Goal: Navigation & Orientation: Find specific page/section

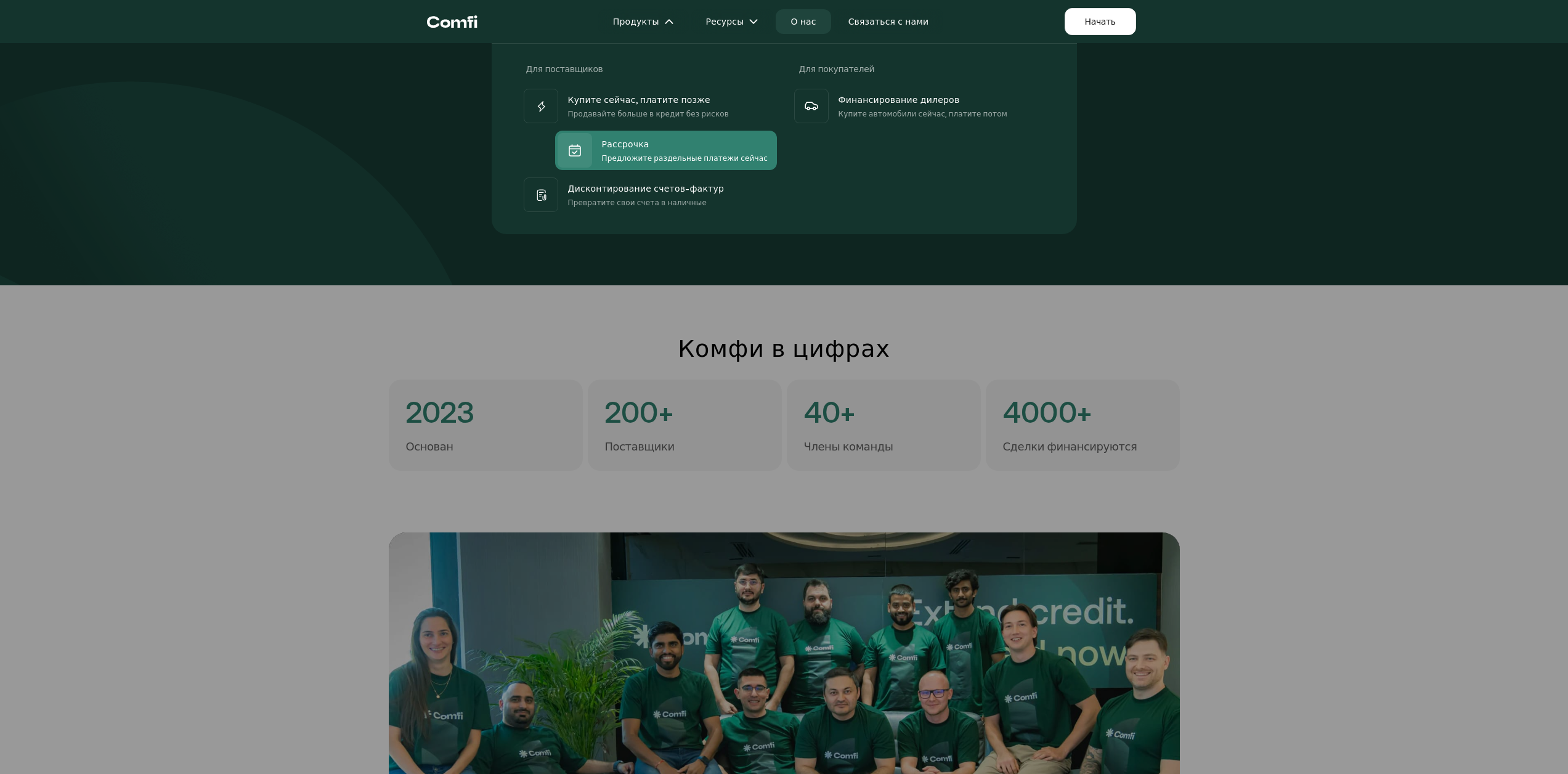
click at [666, 156] on font "Предложите раздельные платежи сейчас" at bounding box center [684, 158] width 166 height 9
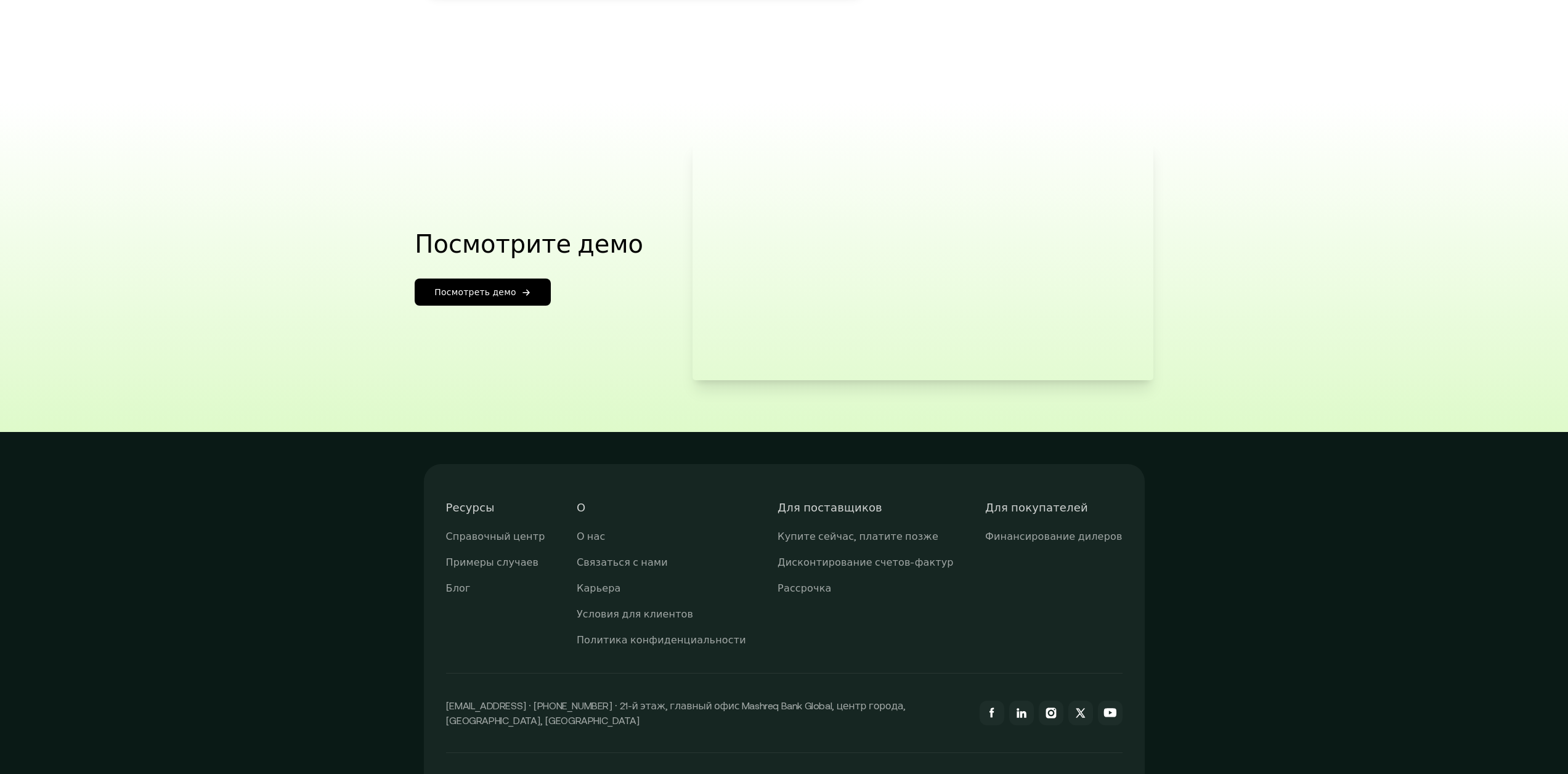
scroll to position [2181, 0]
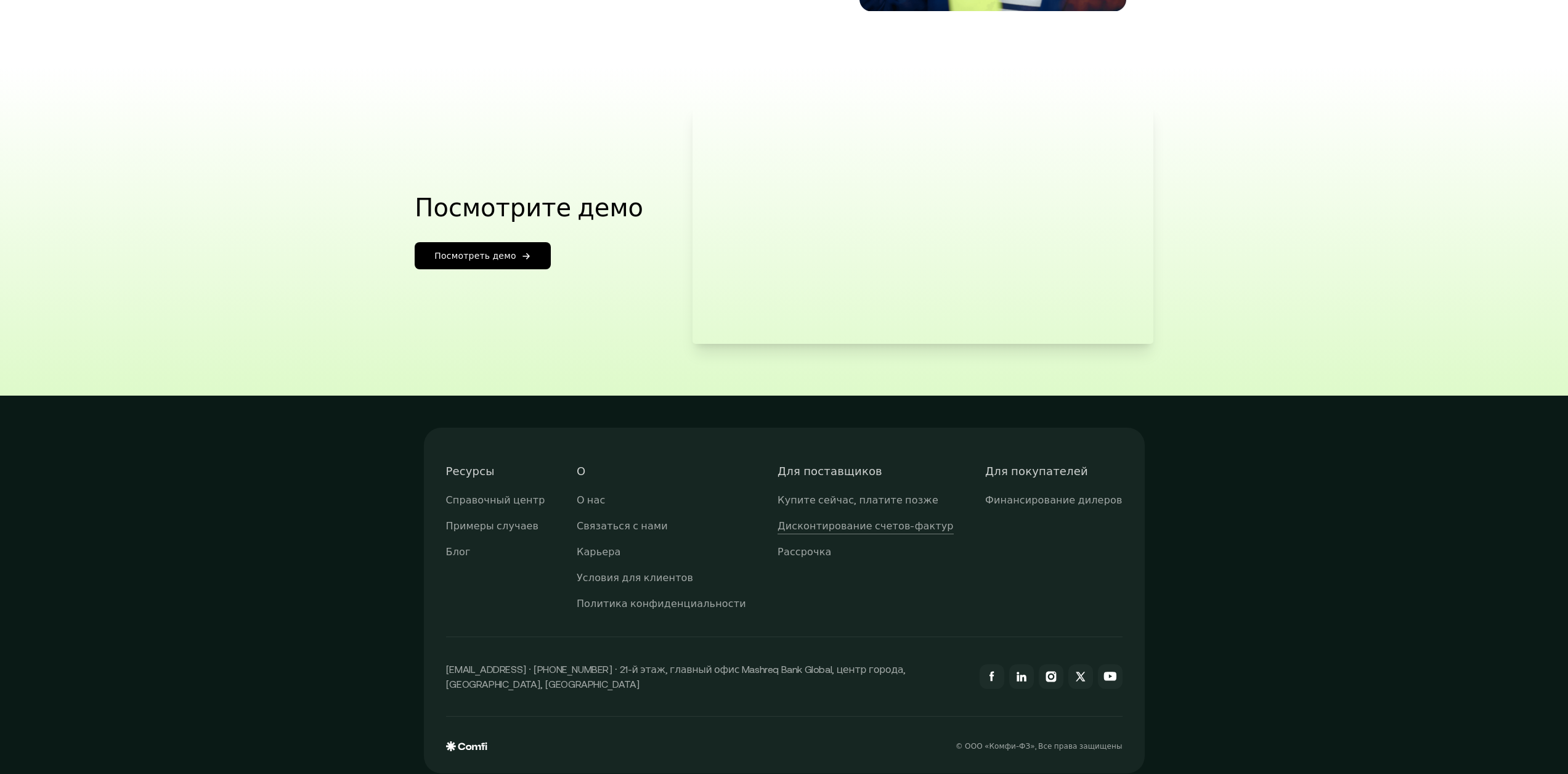
click at [848, 520] on font "Дисконтирование счетов-фактур" at bounding box center [865, 525] width 177 height 11
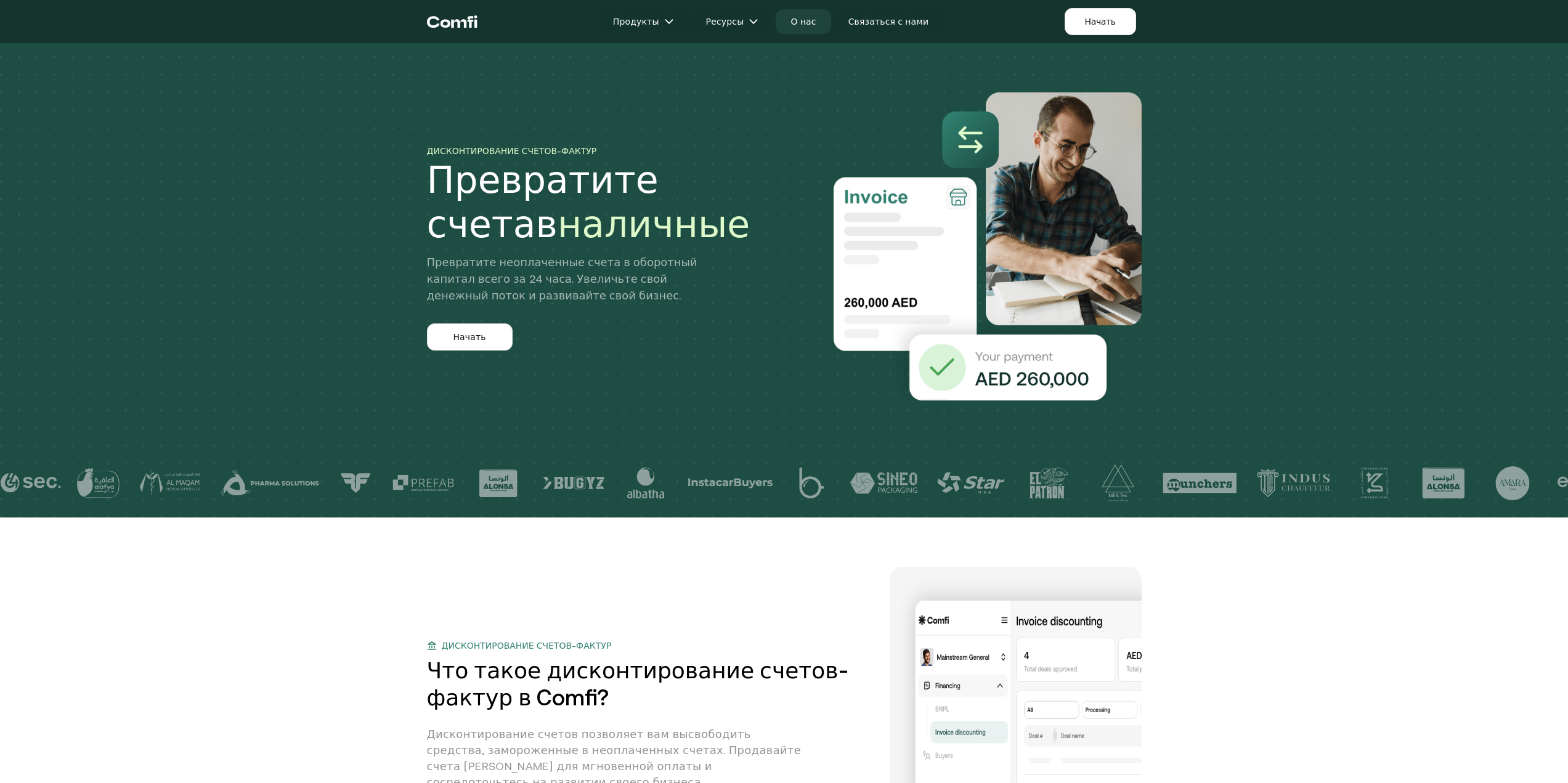
click at [816, 19] on link "О нас" at bounding box center [803, 22] width 54 height 25
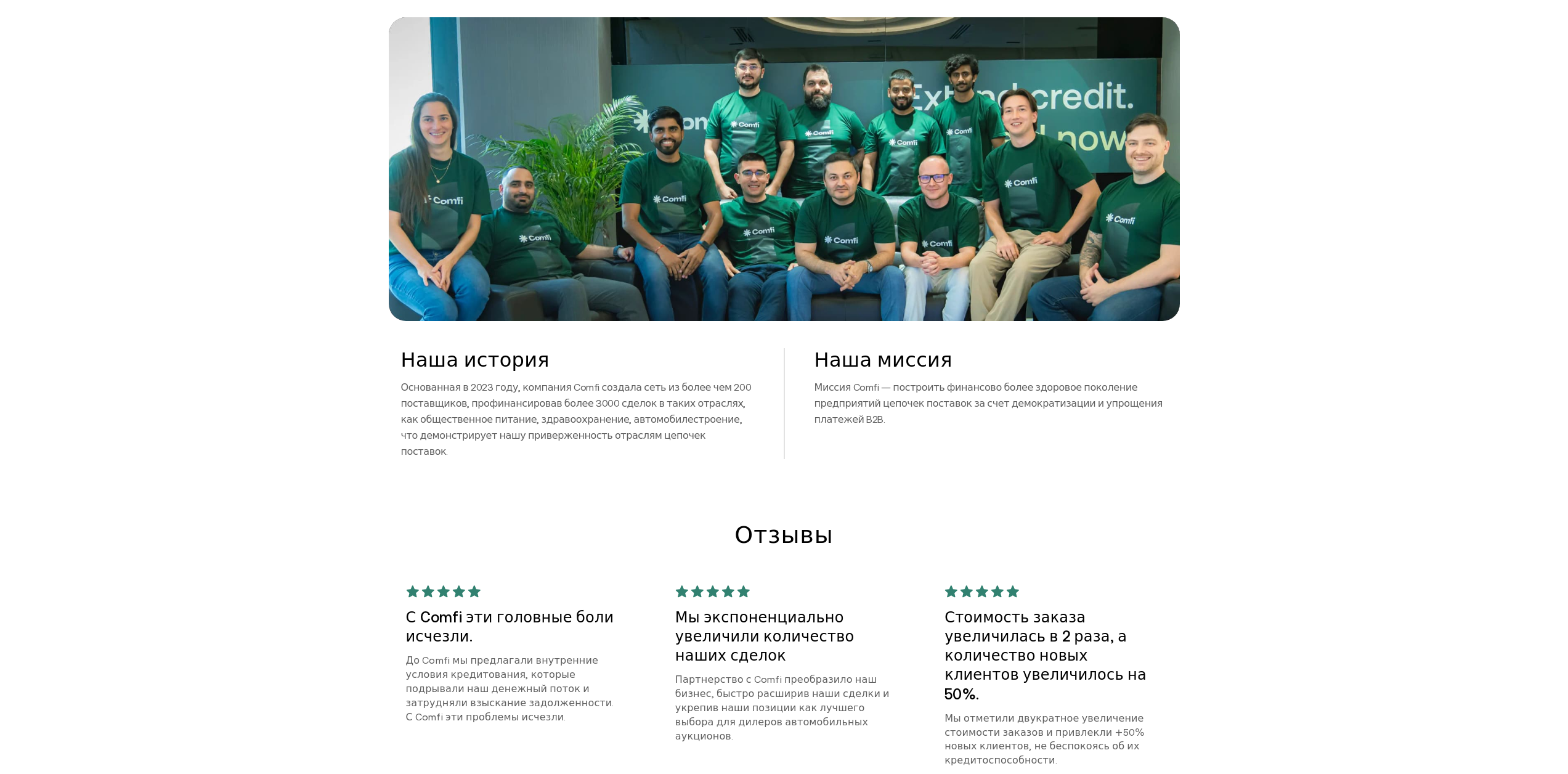
scroll to position [554, 0]
